Goal: Task Accomplishment & Management: Complete application form

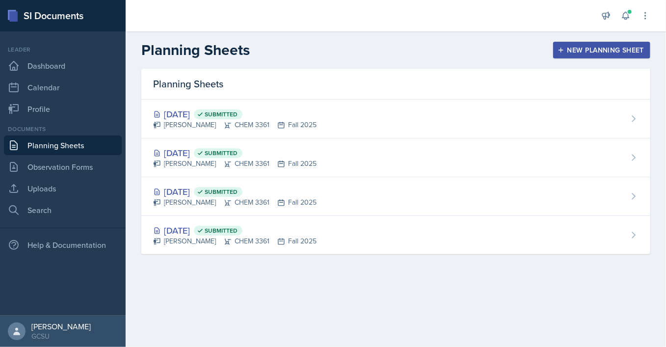
drag, startPoint x: 528, startPoint y: 47, endPoint x: 576, endPoint y: 47, distance: 47.6
click at [576, 47] on div "Planning Sheets New Planning Sheet" at bounding box center [396, 50] width 540 height 18
click at [568, 53] on div "New Planning Sheet" at bounding box center [602, 50] width 84 height 8
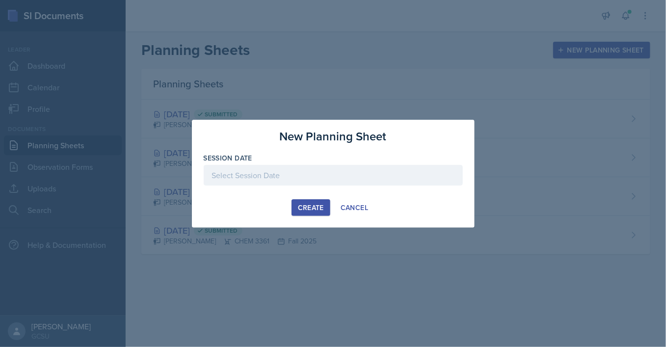
click at [281, 175] on div at bounding box center [333, 175] width 259 height 21
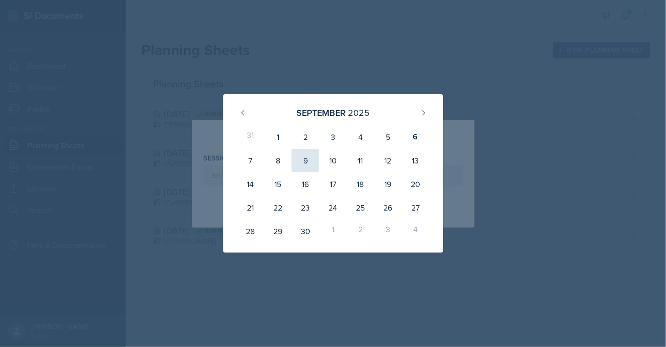
click at [304, 162] on div "9" at bounding box center [305, 161] width 27 height 24
type input "[DATE]"
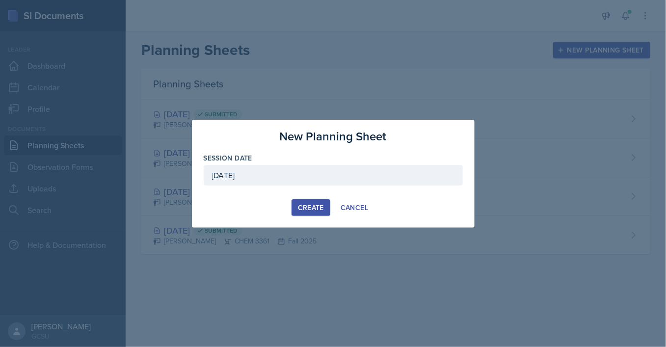
click at [304, 200] on button "Create" at bounding box center [311, 207] width 39 height 17
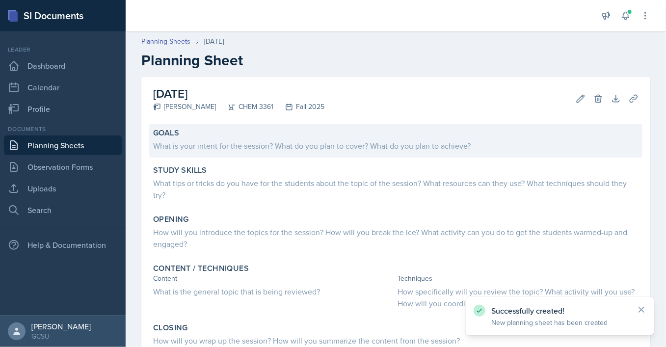
click at [285, 147] on div "What is your intent for the session? What do you plan to cover? What do you pla…" at bounding box center [396, 146] width 486 height 12
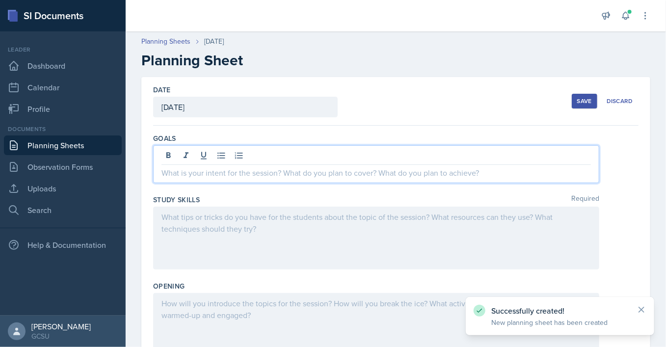
click at [290, 155] on div at bounding box center [376, 164] width 446 height 38
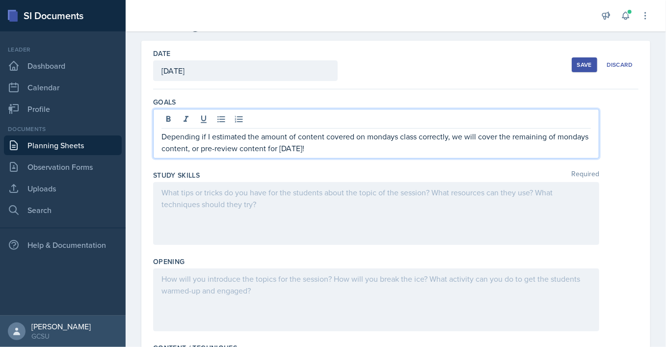
scroll to position [40, 0]
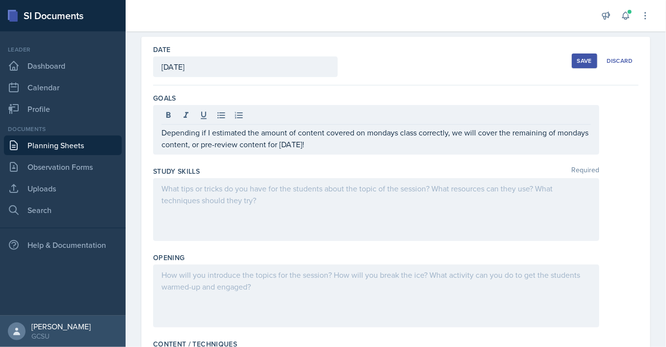
click at [258, 203] on div at bounding box center [376, 209] width 446 height 63
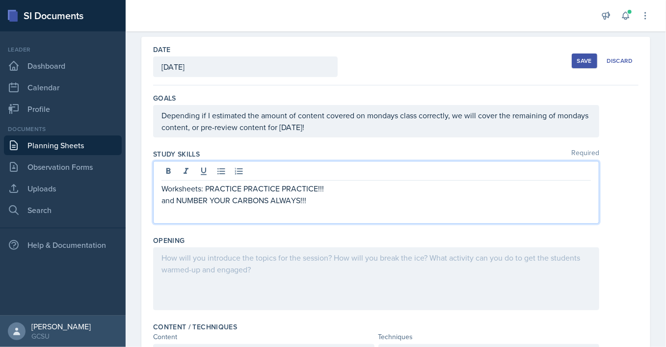
click at [277, 266] on div at bounding box center [376, 278] width 446 height 63
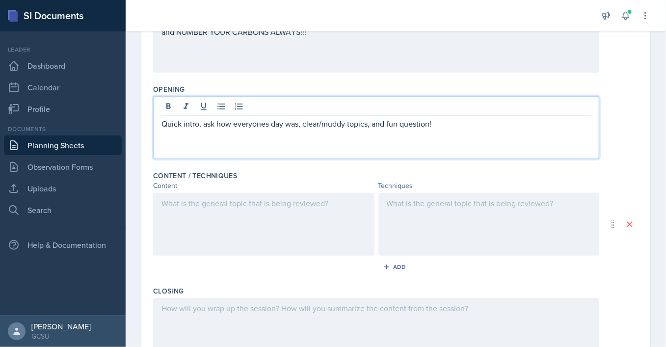
scroll to position [193, 0]
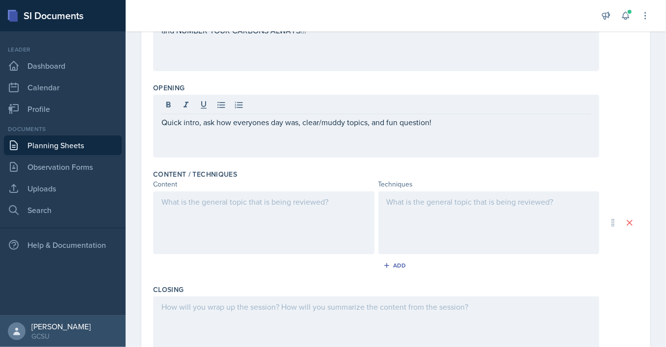
click at [268, 209] on div at bounding box center [263, 222] width 221 height 63
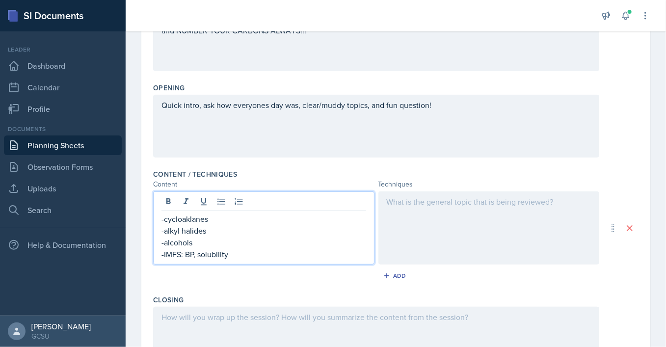
click at [414, 216] on div at bounding box center [488, 227] width 221 height 73
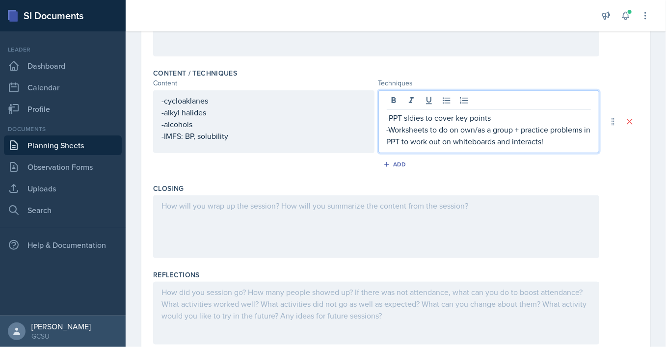
scroll to position [322, 0]
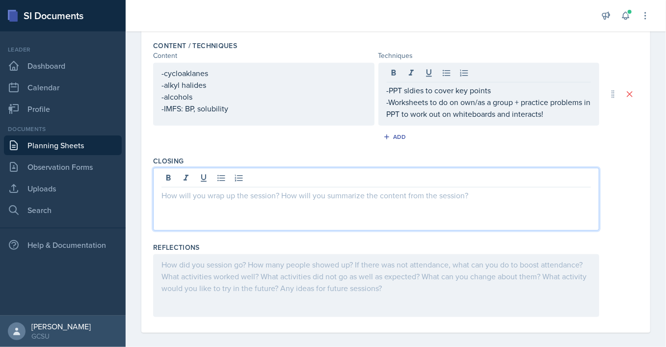
click at [311, 180] on div at bounding box center [376, 199] width 446 height 63
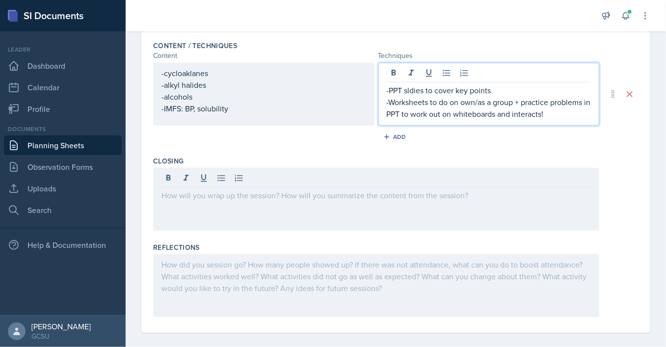
click at [415, 75] on div "-PPT sldies to cover key points -Worksheets to do on own/as a group + practice …" at bounding box center [488, 94] width 221 height 63
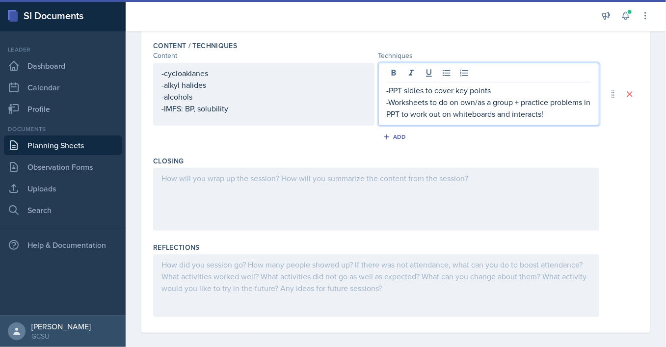
click at [414, 94] on p "-PPT sldies to cover key points" at bounding box center [489, 90] width 205 height 12
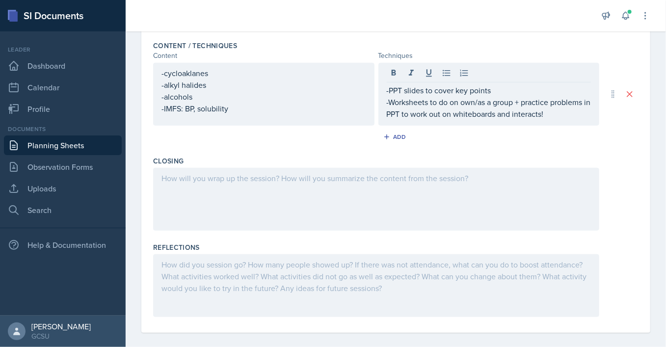
click at [456, 168] on div at bounding box center [376, 199] width 446 height 63
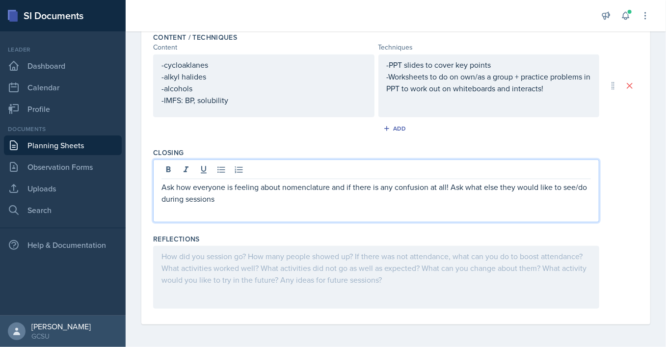
scroll to position [0, 0]
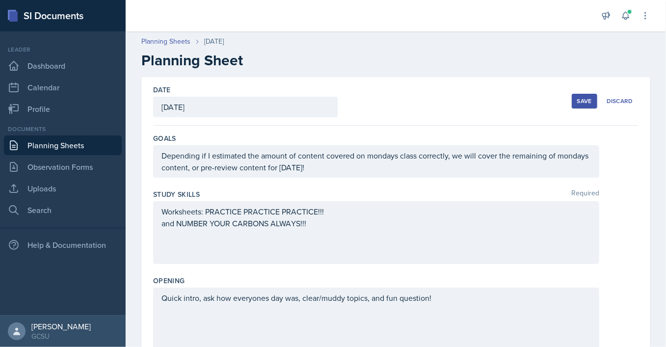
click at [588, 103] on div "Save" at bounding box center [584, 101] width 15 height 8
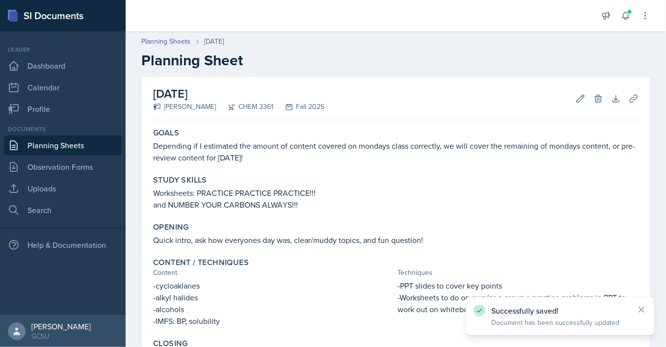
scroll to position [143, 0]
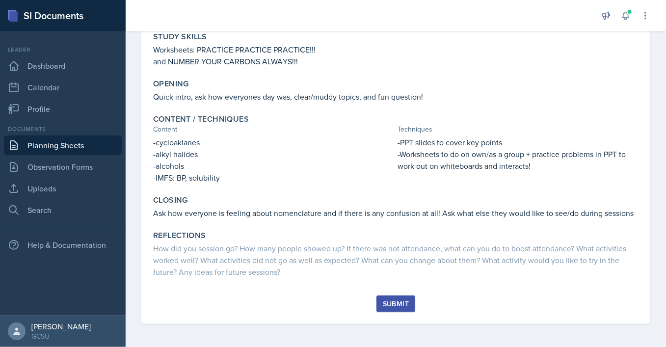
click at [406, 300] on div "Submit" at bounding box center [396, 304] width 26 height 8
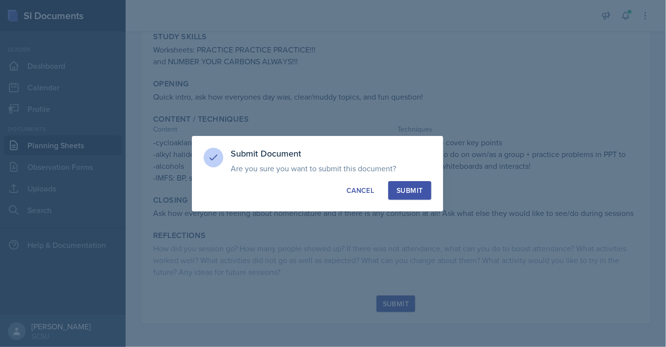
click at [408, 194] on div "Submit" at bounding box center [410, 191] width 26 height 10
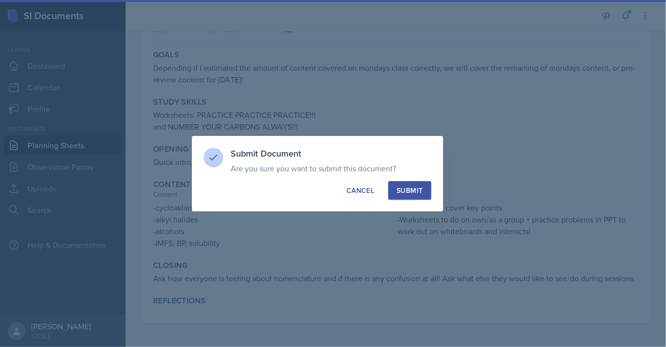
scroll to position [78, 0]
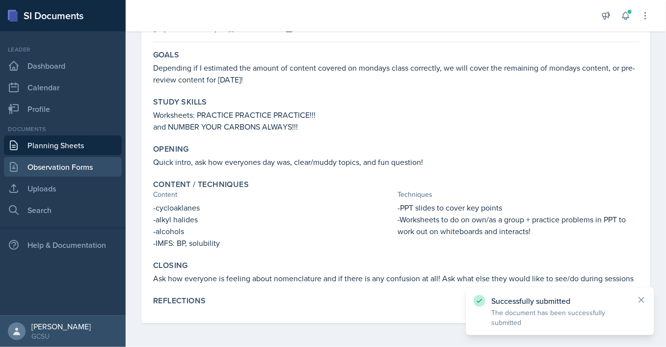
click at [80, 167] on link "Observation Forms" at bounding box center [63, 167] width 118 height 20
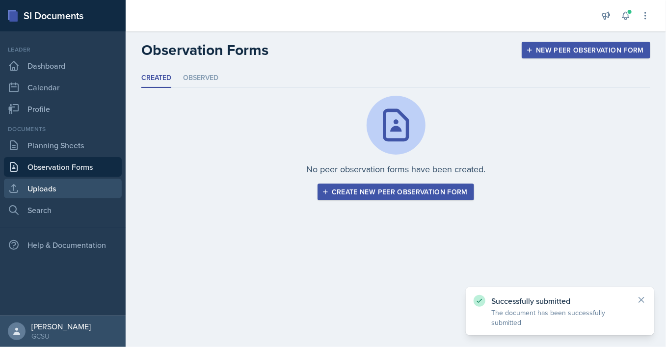
click at [68, 187] on link "Uploads" at bounding box center [63, 189] width 118 height 20
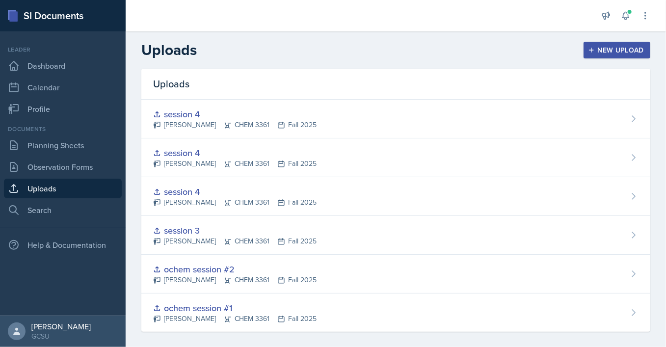
click at [610, 49] on div "New Upload" at bounding box center [617, 50] width 54 height 8
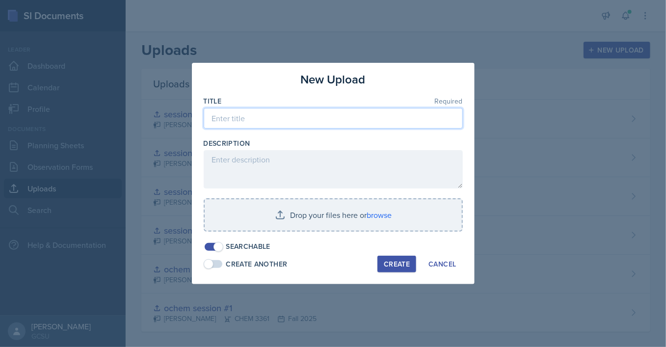
click at [347, 118] on input at bounding box center [333, 118] width 259 height 21
type input "session5"
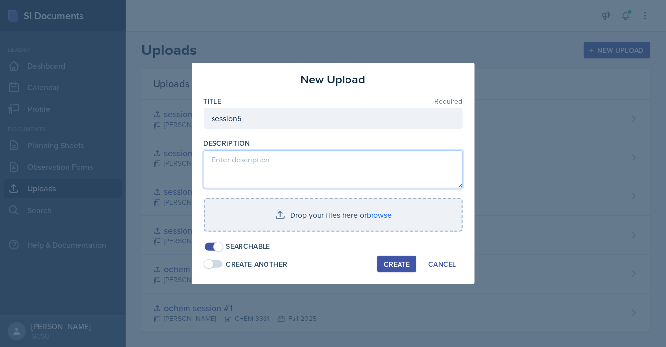
click at [300, 159] on textarea at bounding box center [333, 169] width 259 height 38
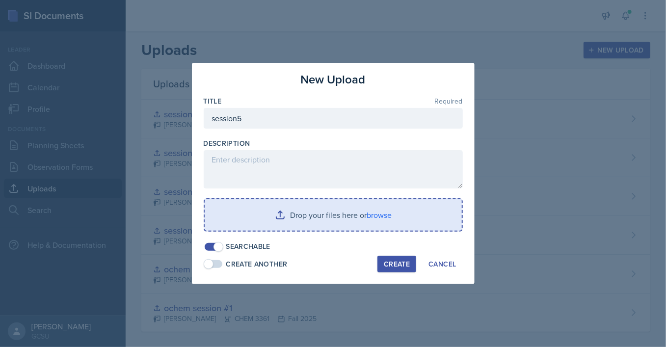
click at [318, 215] on input "file" at bounding box center [333, 214] width 257 height 31
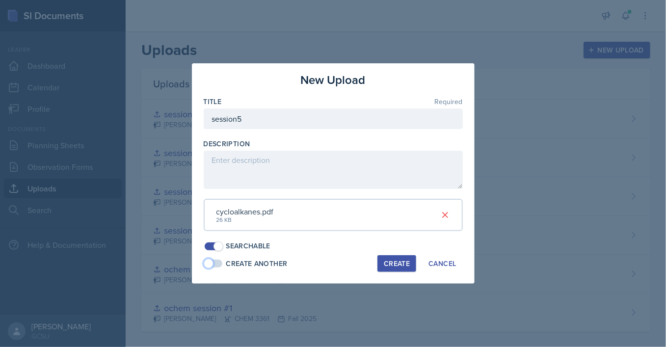
click at [212, 267] on span at bounding box center [209, 264] width 10 height 10
click at [405, 260] on div "Create" at bounding box center [397, 264] width 26 height 8
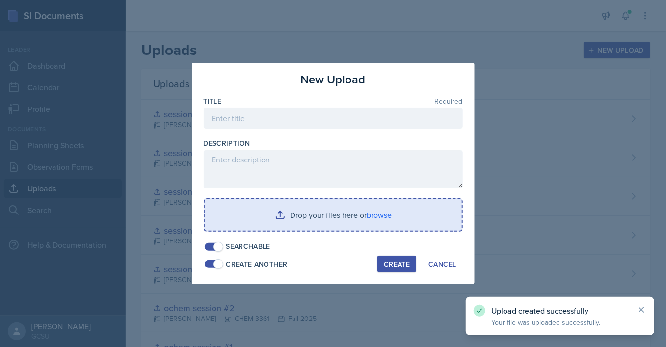
click at [318, 216] on input "file" at bounding box center [333, 214] width 257 height 31
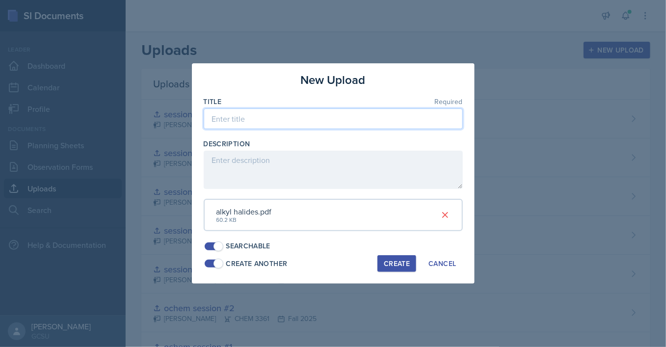
click at [269, 114] on input at bounding box center [333, 118] width 259 height 21
type input "session 5"
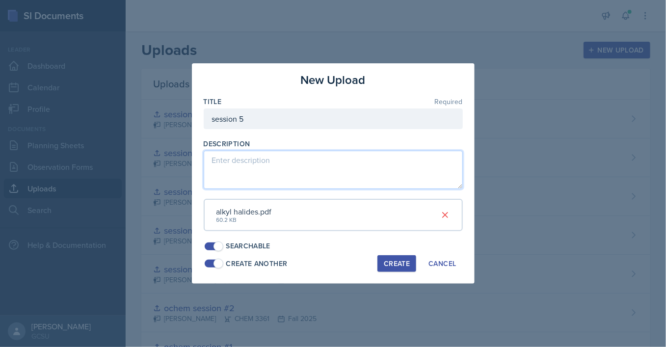
click at [276, 165] on textarea at bounding box center [333, 170] width 259 height 38
type textarea "ws"
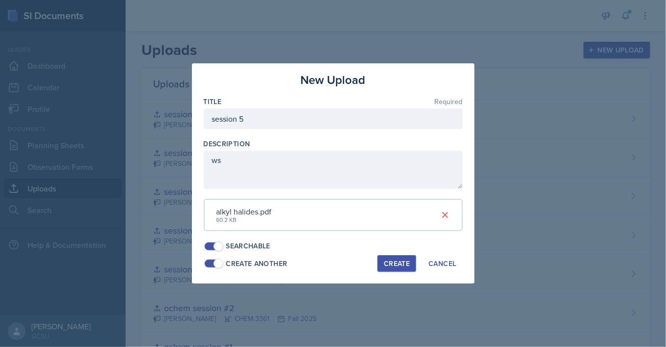
click at [398, 267] on div "Create" at bounding box center [397, 264] width 26 height 8
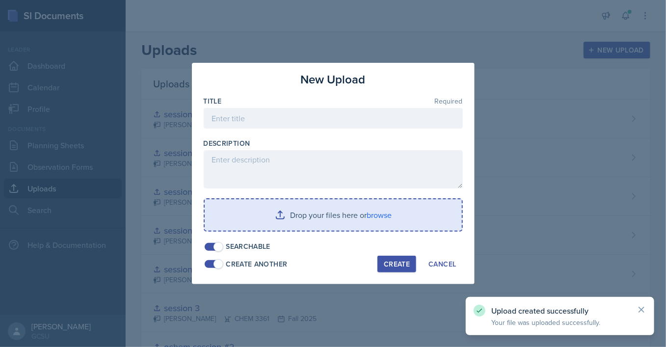
click at [284, 217] on input "file" at bounding box center [333, 214] width 257 height 31
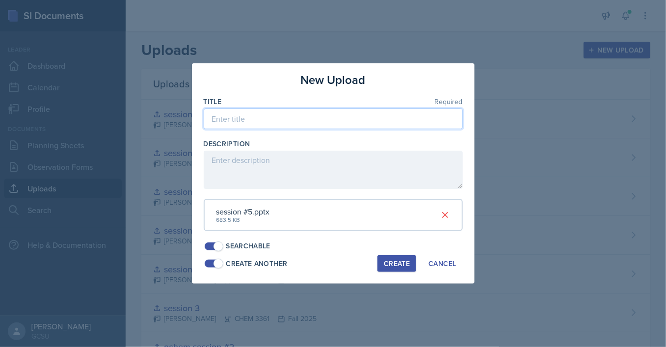
click at [251, 121] on input at bounding box center [333, 118] width 259 height 21
type input "session 5"
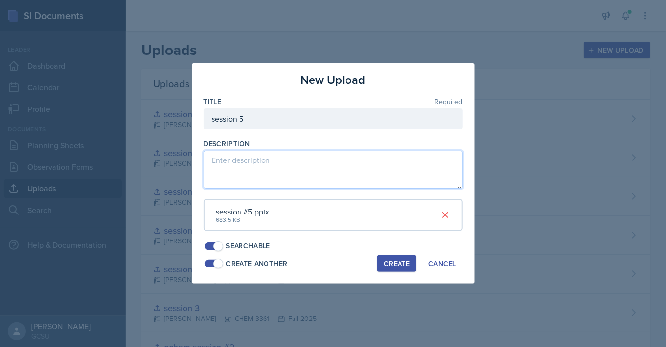
click at [261, 165] on textarea at bounding box center [333, 170] width 259 height 38
type textarea "ppt"
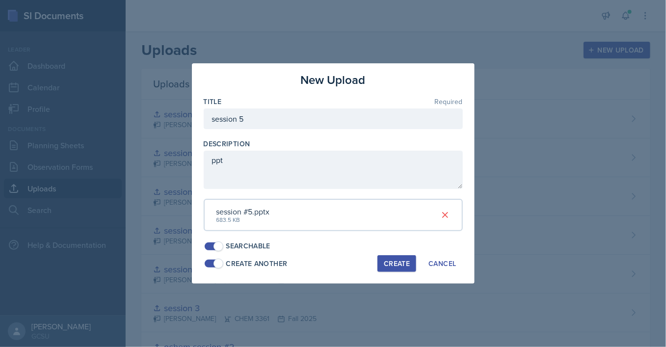
click at [394, 265] on div "Create" at bounding box center [397, 264] width 26 height 8
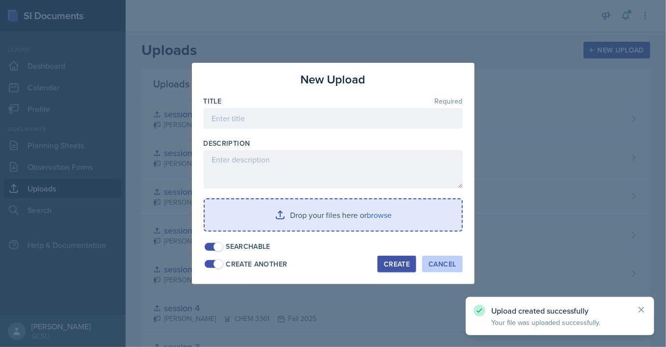
click at [442, 263] on div "Cancel" at bounding box center [442, 264] width 27 height 8
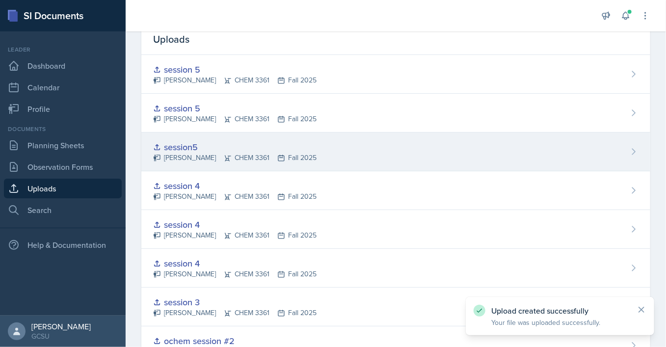
scroll to position [46, 0]
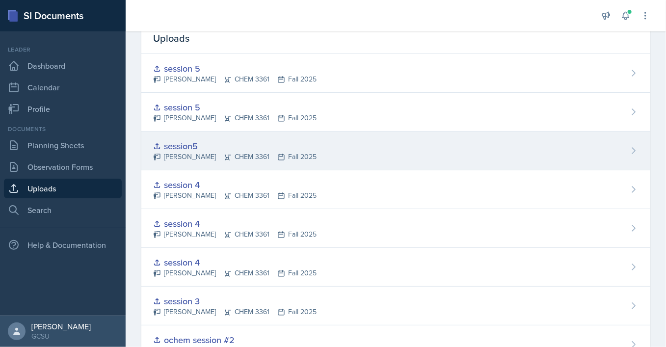
click at [376, 140] on div "session5 [PERSON_NAME] CHEM 3361 Fall 2025" at bounding box center [395, 151] width 509 height 39
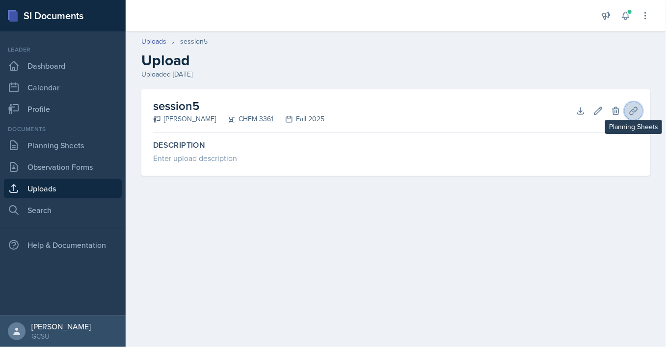
click at [627, 114] on button "Planning Sheets" at bounding box center [634, 111] width 18 height 18
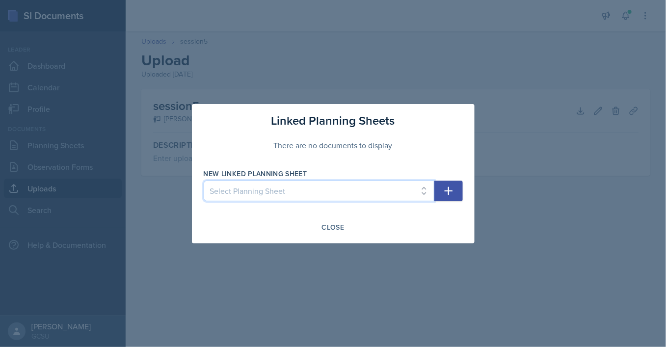
select select "5f49894d-5d42-42f1-8805-f5e59a1c41b7"
click option "[DATE]" at bounding box center [0, 0] width 0 height 0
click at [452, 189] on icon "button" at bounding box center [449, 191] width 12 height 12
select select
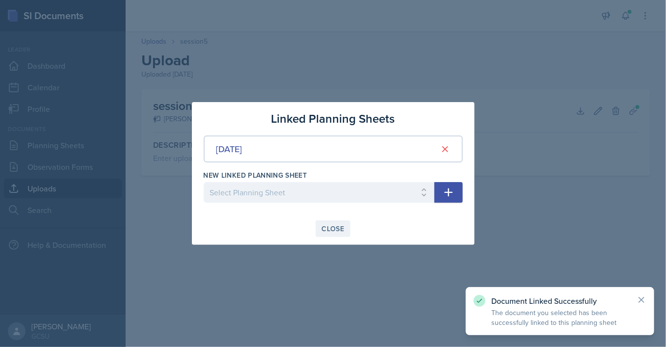
click at [331, 229] on div "Close" at bounding box center [333, 229] width 23 height 8
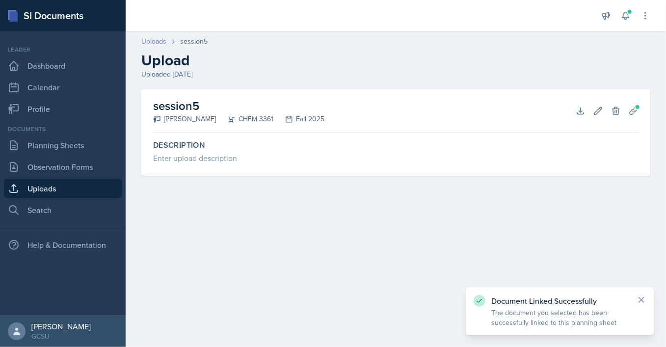
click at [158, 43] on link "Uploads" at bounding box center [153, 41] width 25 height 10
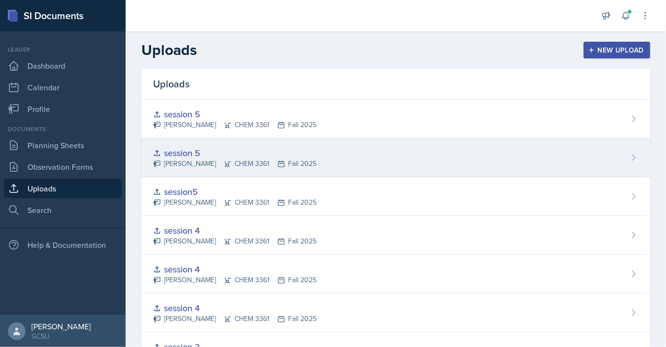
click at [253, 164] on div "[PERSON_NAME] CHEM 3361 Fall 2025" at bounding box center [234, 164] width 163 height 10
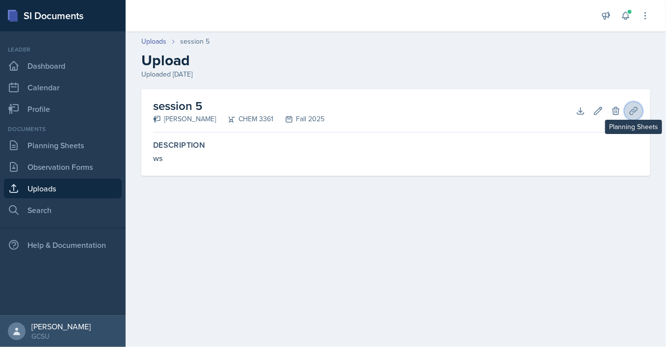
click at [632, 112] on icon at bounding box center [634, 111] width 10 height 10
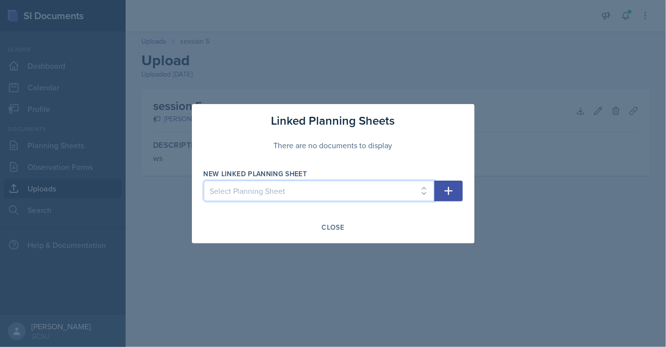
click at [204, 181] on select "Select Planning Sheet [DATE] [DATE] [DATE] [DATE] [DATE]" at bounding box center [319, 191] width 231 height 21
select select "5f49894d-5d42-42f1-8805-f5e59a1c41b7"
click option "[DATE]" at bounding box center [0, 0] width 0 height 0
click at [451, 193] on icon "button" at bounding box center [449, 191] width 12 height 12
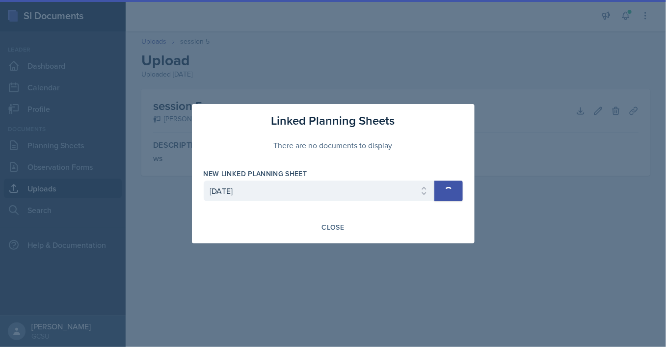
select select
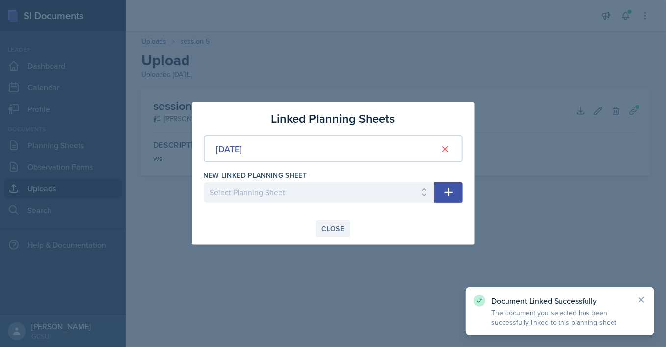
click at [344, 232] on div "Close" at bounding box center [333, 229] width 23 height 8
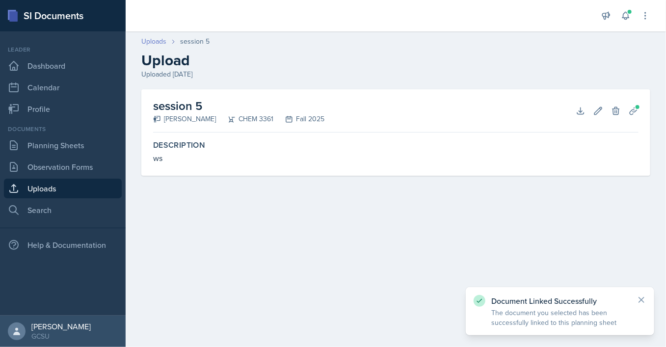
click at [156, 46] on link "Uploads" at bounding box center [153, 41] width 25 height 10
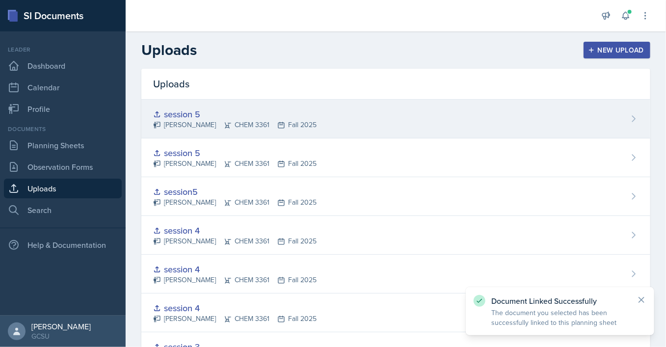
click at [201, 124] on div "[PERSON_NAME] CHEM 3361 Fall 2025" at bounding box center [234, 125] width 163 height 10
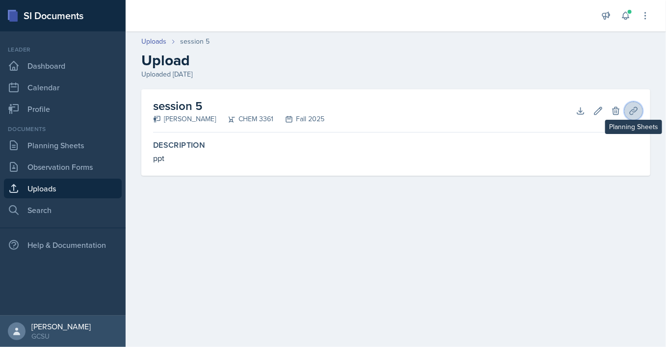
click at [632, 113] on icon at bounding box center [634, 111] width 10 height 10
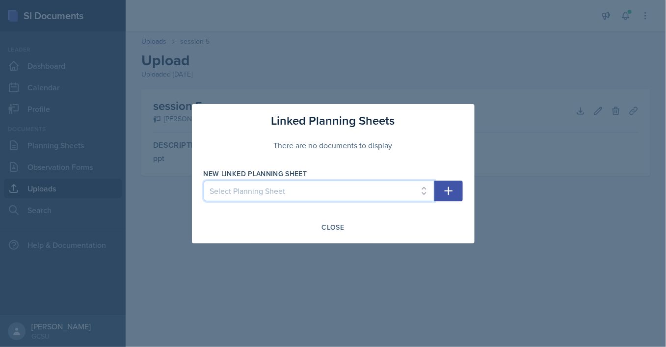
click at [204, 181] on select "Select Planning Sheet [DATE] [DATE] [DATE] [DATE] [DATE]" at bounding box center [319, 191] width 231 height 21
select select "5f49894d-5d42-42f1-8805-f5e59a1c41b7"
click option "[DATE]" at bounding box center [0, 0] width 0 height 0
click at [454, 187] on icon "button" at bounding box center [449, 191] width 12 height 12
select select
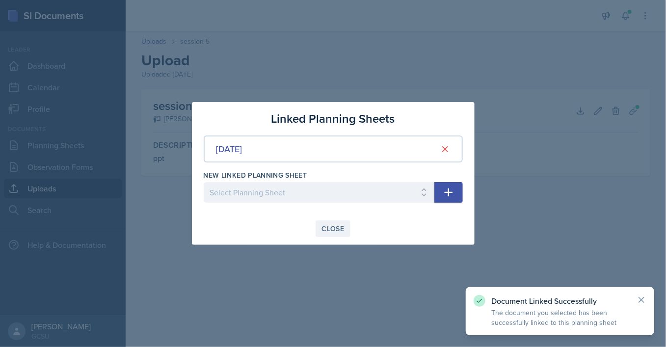
click at [328, 225] on div "Close" at bounding box center [333, 229] width 23 height 8
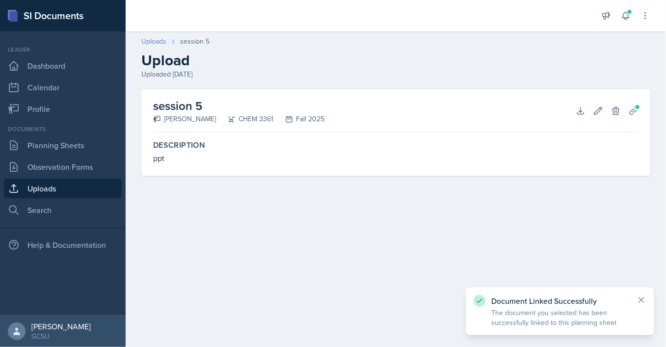
click at [154, 39] on link "Uploads" at bounding box center [153, 41] width 25 height 10
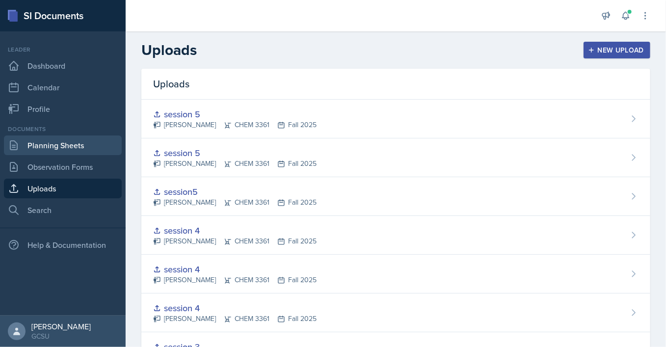
click at [78, 142] on link "Planning Sheets" at bounding box center [63, 145] width 118 height 20
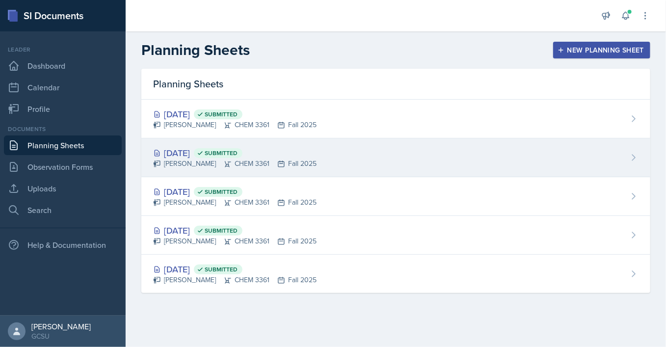
click at [370, 164] on div "[DATE] Submitted [PERSON_NAME] CHEM 3361 Fall 2025" at bounding box center [395, 157] width 509 height 39
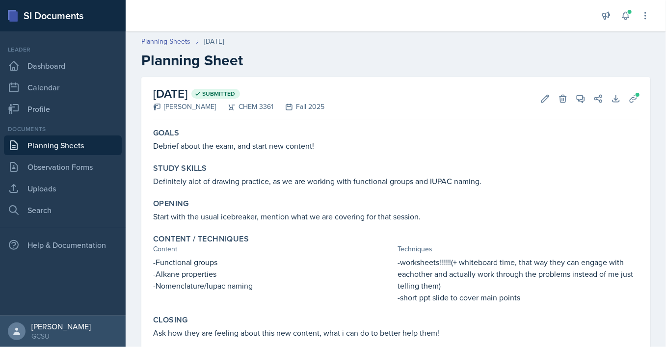
scroll to position [54, 0]
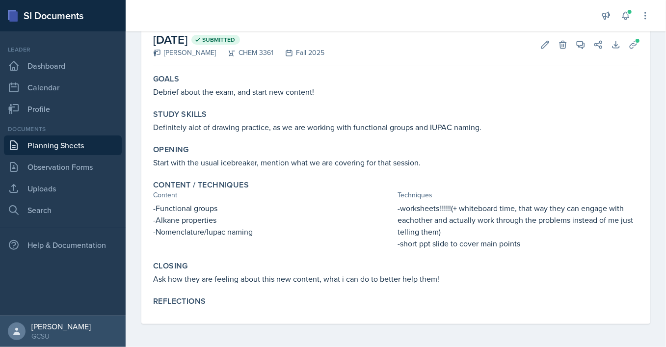
click at [106, 146] on link "Planning Sheets" at bounding box center [63, 145] width 118 height 20
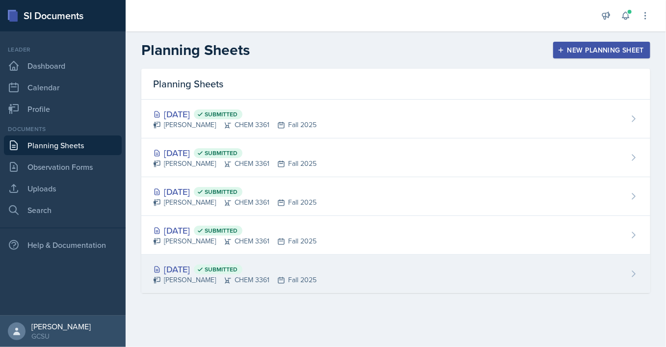
click at [340, 267] on div "[DATE] Submitted [PERSON_NAME] CHEM 3361 Fall 2025" at bounding box center [395, 274] width 509 height 38
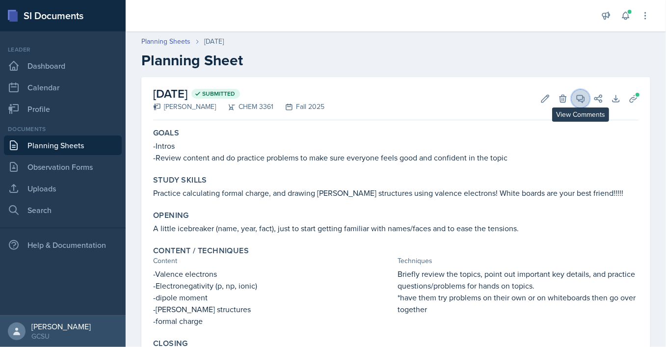
click at [578, 97] on icon at bounding box center [581, 99] width 10 height 10
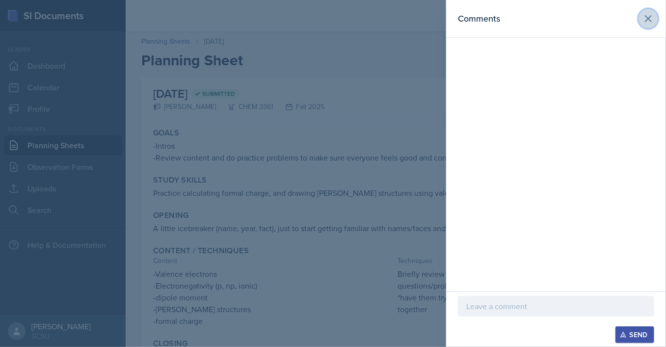
click at [647, 21] on icon at bounding box center [649, 19] width 6 height 6
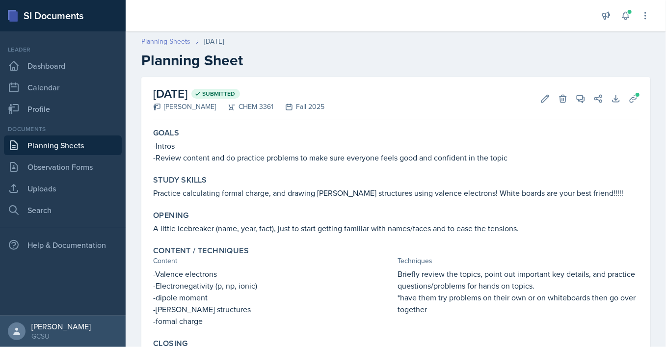
click at [182, 45] on link "Planning Sheets" at bounding box center [165, 41] width 49 height 10
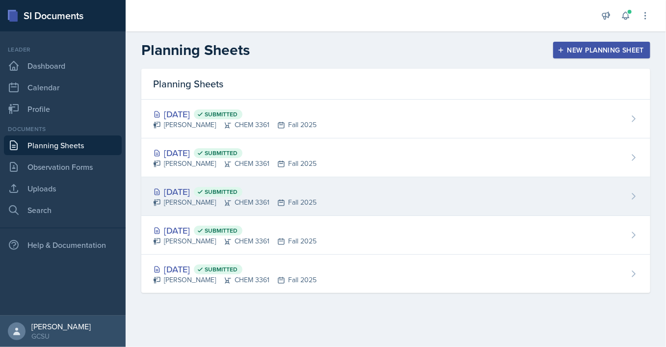
click at [303, 199] on div "[PERSON_NAME] CHEM 3361 Fall 2025" at bounding box center [234, 202] width 163 height 10
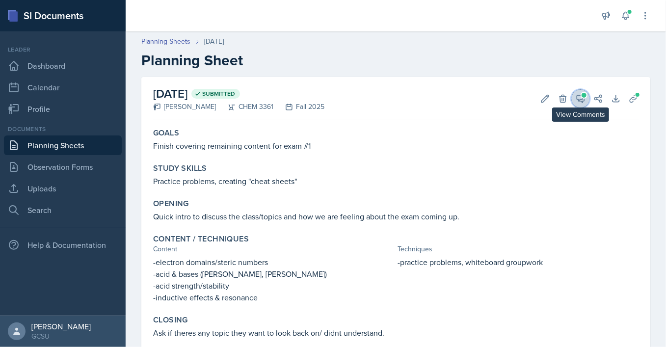
click at [585, 102] on icon at bounding box center [581, 99] width 10 height 10
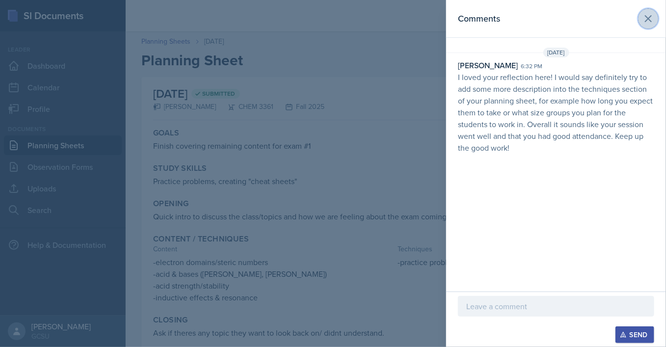
click at [650, 20] on icon at bounding box center [649, 19] width 6 height 6
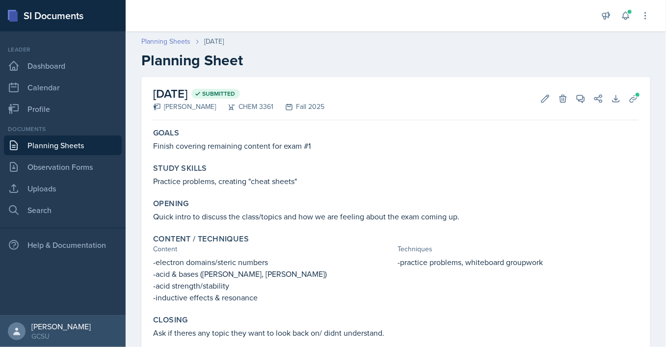
click at [168, 45] on link "Planning Sheets" at bounding box center [165, 41] width 49 height 10
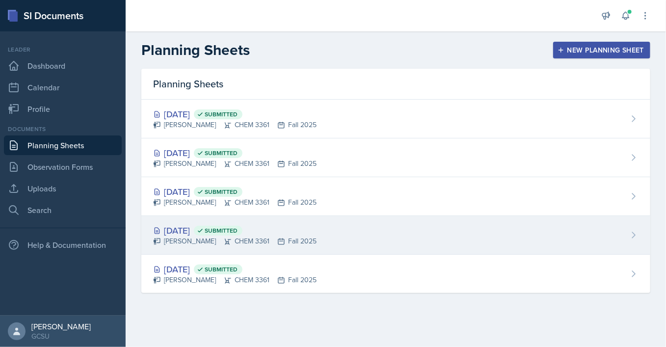
click at [238, 231] on span "Submitted" at bounding box center [221, 231] width 33 height 8
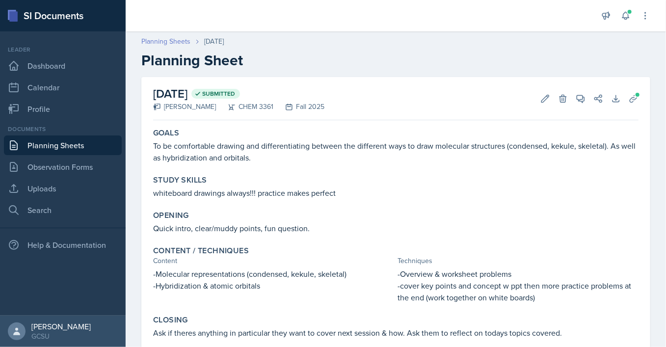
click at [164, 43] on link "Planning Sheets" at bounding box center [165, 41] width 49 height 10
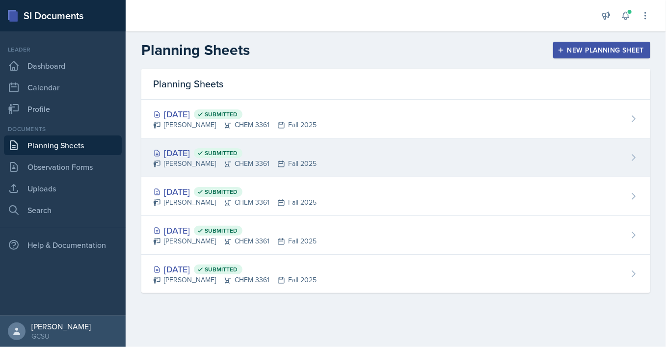
click at [304, 160] on div "[PERSON_NAME] CHEM 3361 Fall 2025" at bounding box center [234, 164] width 163 height 10
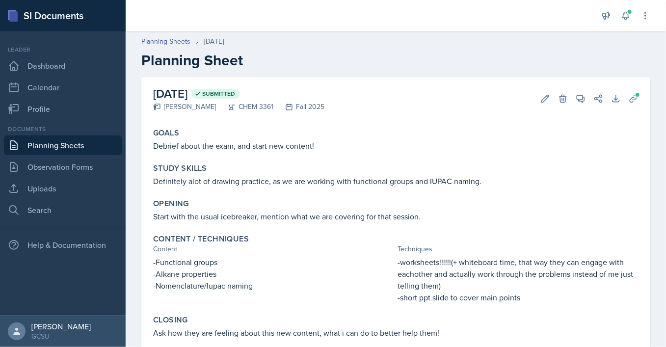
click at [165, 49] on div "Planning Sheets [DATE] Planning Sheet" at bounding box center [396, 52] width 540 height 33
click at [165, 44] on link "Planning Sheets" at bounding box center [165, 41] width 49 height 10
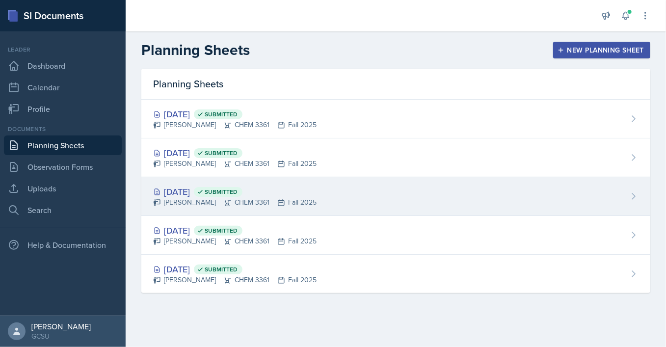
click at [313, 207] on div "[PERSON_NAME] CHEM 3361 Fall 2025" at bounding box center [234, 202] width 163 height 10
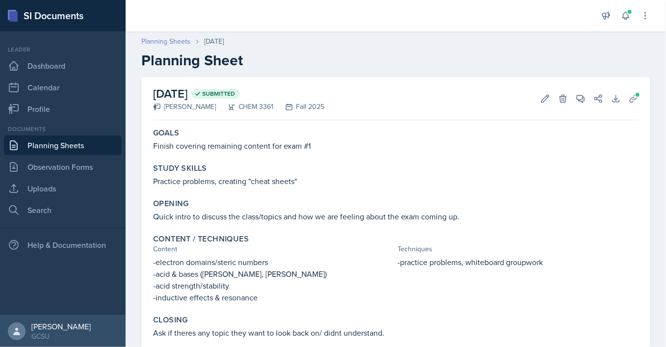
click at [175, 40] on link "Planning Sheets" at bounding box center [165, 41] width 49 height 10
